Goal: Information Seeking & Learning: Learn about a topic

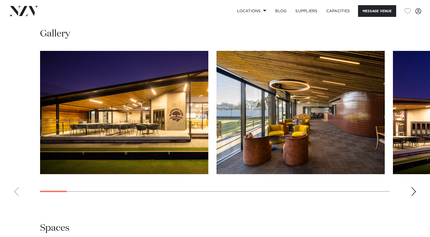
scroll to position [491, 0]
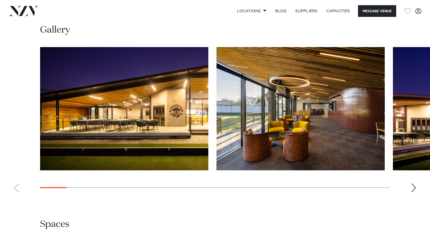
click at [371, 124] on img "2 / 26" at bounding box center [300, 109] width 168 height 124
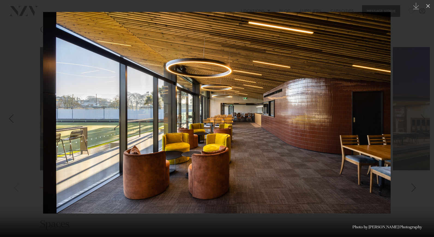
click at [412, 92] on div at bounding box center [217, 118] width 434 height 237
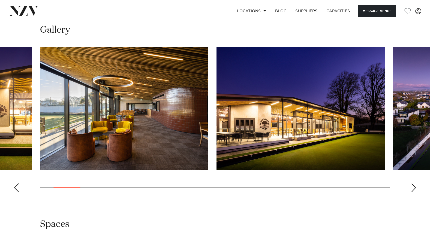
click at [414, 186] on div "Next slide" at bounding box center [413, 188] width 5 height 9
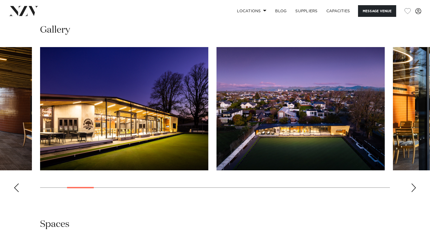
click at [414, 186] on div "Next slide" at bounding box center [413, 188] width 5 height 9
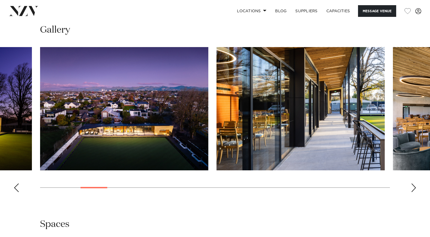
click at [414, 186] on div "Next slide" at bounding box center [413, 188] width 5 height 9
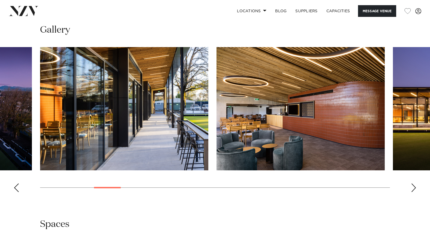
click at [414, 186] on div "Next slide" at bounding box center [413, 188] width 5 height 9
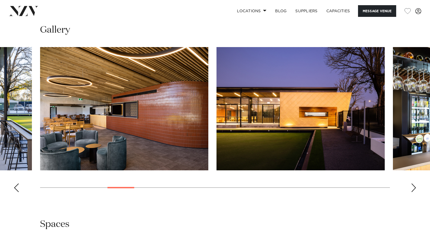
click at [414, 186] on div "Next slide" at bounding box center [413, 188] width 5 height 9
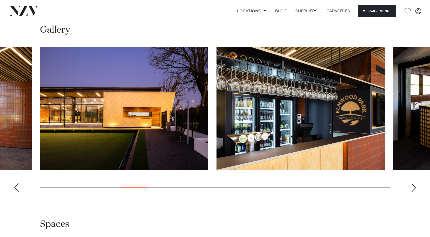
click at [414, 186] on div "Next slide" at bounding box center [413, 188] width 5 height 9
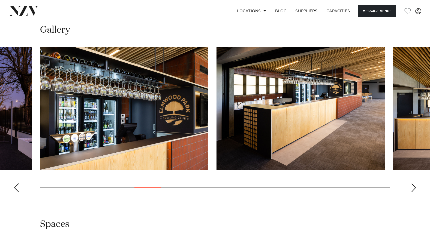
click at [414, 186] on div "Next slide" at bounding box center [413, 188] width 5 height 9
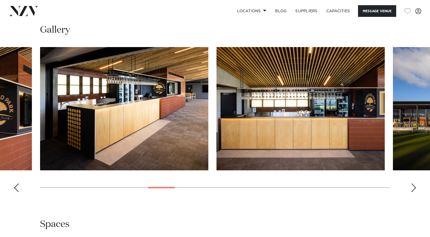
click at [414, 186] on div "Next slide" at bounding box center [413, 188] width 5 height 9
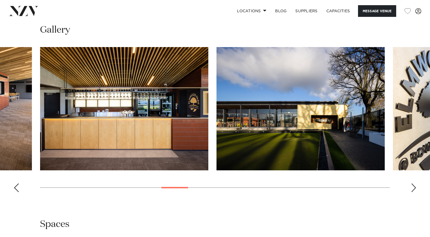
click at [414, 186] on div "Next slide" at bounding box center [413, 188] width 5 height 9
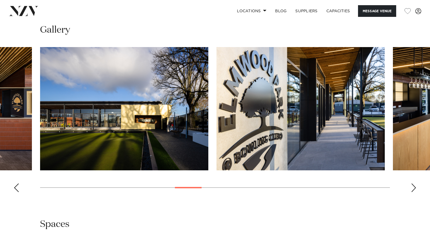
click at [414, 186] on div "Next slide" at bounding box center [413, 188] width 5 height 9
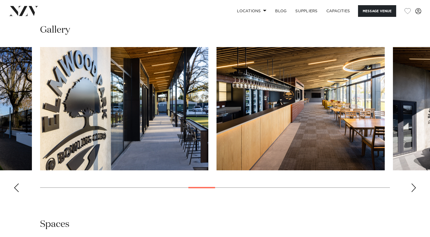
click at [414, 186] on div "Next slide" at bounding box center [413, 188] width 5 height 9
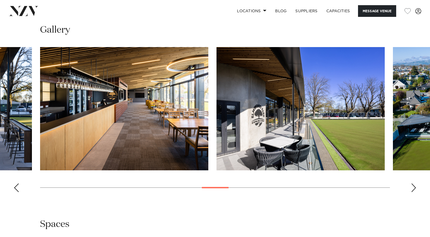
click at [416, 186] on swiper-container at bounding box center [215, 122] width 430 height 150
click at [416, 188] on div "Next slide" at bounding box center [413, 188] width 5 height 9
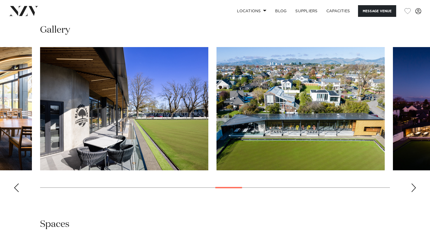
click at [416, 188] on div "Next slide" at bounding box center [413, 188] width 5 height 9
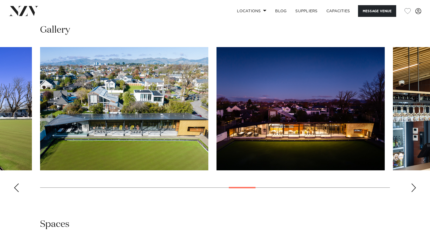
click at [416, 188] on div "Next slide" at bounding box center [413, 188] width 5 height 9
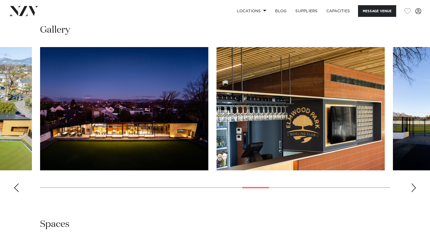
click at [416, 188] on div "Next slide" at bounding box center [413, 188] width 5 height 9
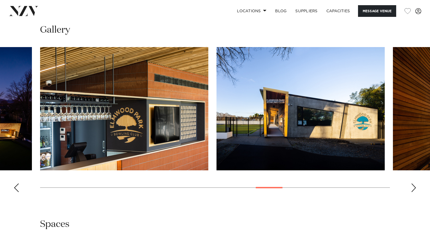
click at [416, 188] on div "Next slide" at bounding box center [413, 188] width 5 height 9
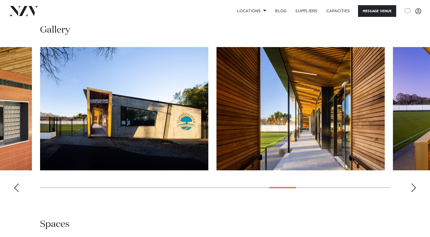
click at [416, 188] on div "Next slide" at bounding box center [413, 188] width 5 height 9
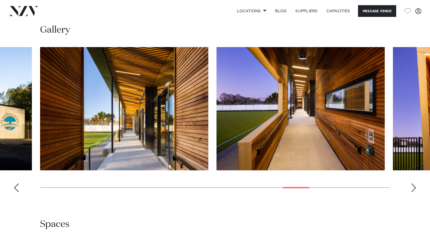
click at [416, 188] on div "Next slide" at bounding box center [413, 188] width 5 height 9
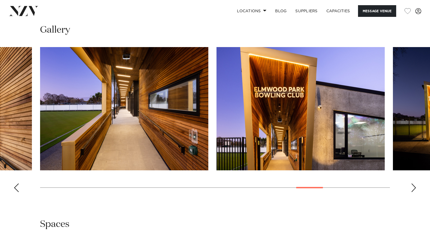
click at [416, 188] on div "Next slide" at bounding box center [413, 188] width 5 height 9
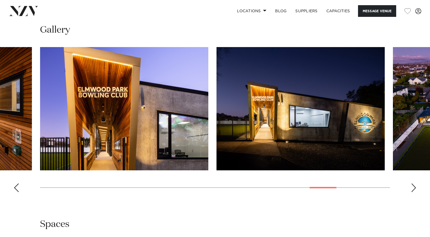
click at [416, 188] on div "Next slide" at bounding box center [413, 188] width 5 height 9
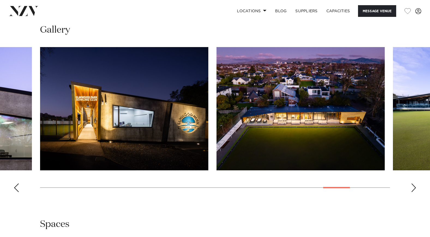
click at [416, 188] on div "Next slide" at bounding box center [413, 188] width 5 height 9
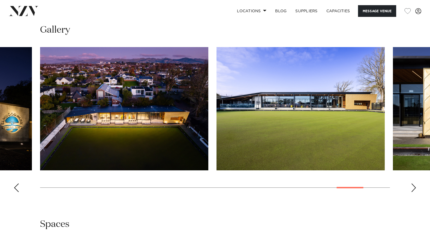
click at [415, 186] on div "Next slide" at bounding box center [413, 188] width 5 height 9
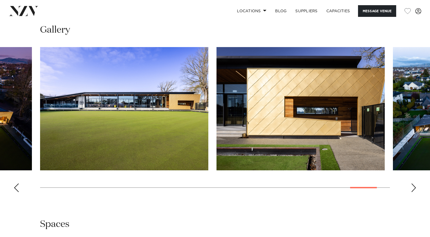
click at [415, 187] on div "Next slide" at bounding box center [413, 188] width 5 height 9
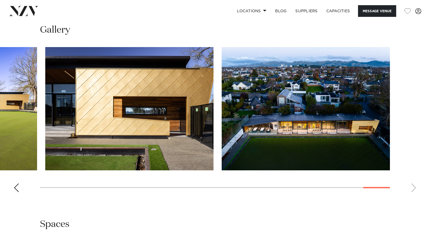
click at [413, 188] on swiper-container at bounding box center [215, 122] width 430 height 150
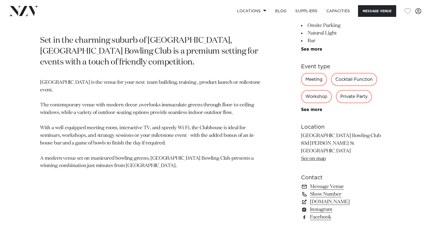
scroll to position [273, 0]
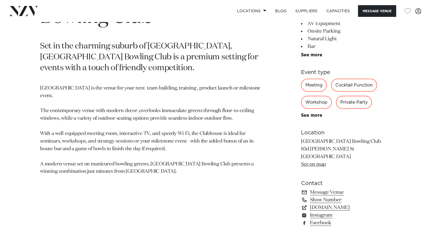
click at [312, 163] on link "See on map" at bounding box center [313, 164] width 25 height 5
